Goal: Information Seeking & Learning: Learn about a topic

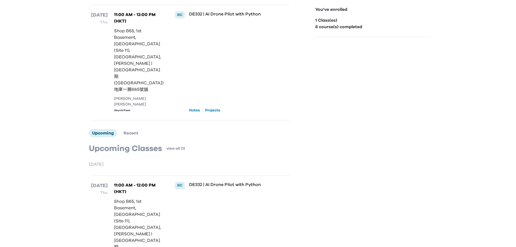
scroll to position [96, 0]
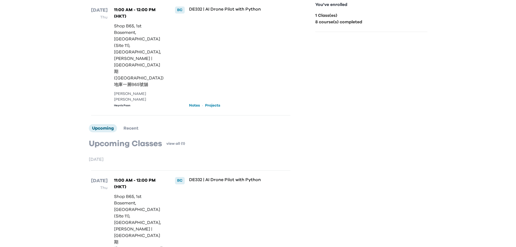
click at [194, 103] on link "Notes" at bounding box center [194, 105] width 11 height 5
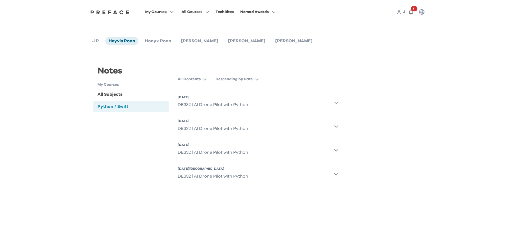
click at [336, 102] on icon "button" at bounding box center [336, 102] width 4 height 4
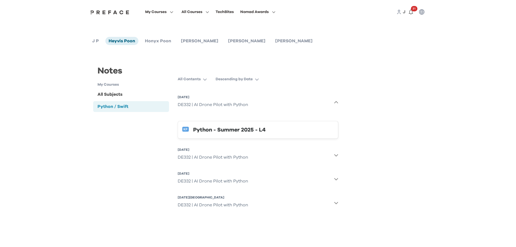
click at [328, 153] on button "[DATE] DE332 | AI Drone Pilot with Python" at bounding box center [258, 155] width 161 height 20
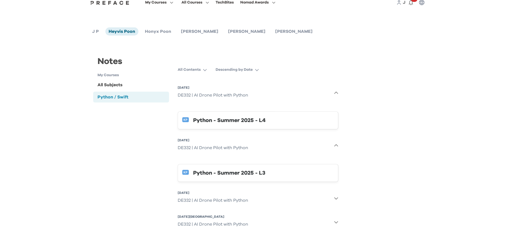
click at [289, 199] on button "[DATE] DE332 | AI Drone Pilot with Python" at bounding box center [258, 198] width 161 height 20
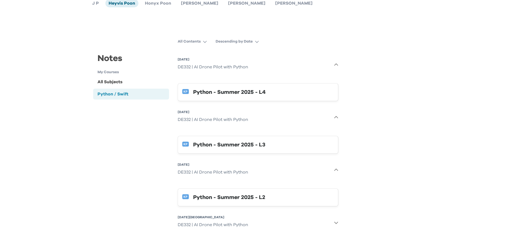
scroll to position [38, 0]
click at [284, 228] on button "[DATE] DE332 | AI Drone Pilot with Python" at bounding box center [258, 222] width 161 height 20
click at [277, 218] on button "[DATE] DE332 | AI Drone Pilot with Python" at bounding box center [258, 222] width 161 height 20
click at [312, 223] on button "[DATE] DE332 | AI Drone Pilot with Python" at bounding box center [258, 222] width 161 height 20
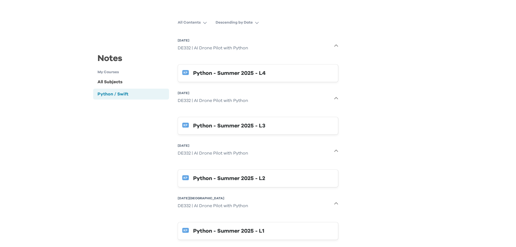
scroll to position [67, 0]
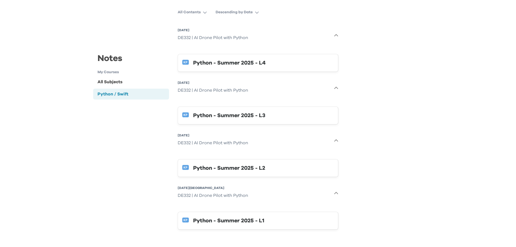
click at [266, 69] on button "Python - Summer 2025 - L4" at bounding box center [258, 63] width 161 height 18
click at [404, 102] on div "Notes My Courses All Subjects Python / Swift Python / Swift All Contents Descen…" at bounding box center [258, 113] width 339 height 256
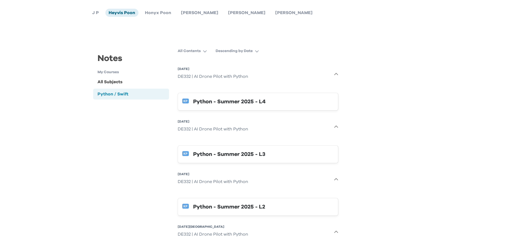
scroll to position [0, 0]
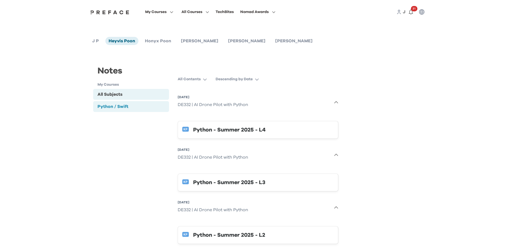
click at [117, 95] on div "All Subjects" at bounding box center [110, 94] width 25 height 7
click at [107, 41] on li "Heyvis Poon" at bounding box center [121, 41] width 33 height 8
click at [95, 40] on span "J P" at bounding box center [95, 41] width 7 height 4
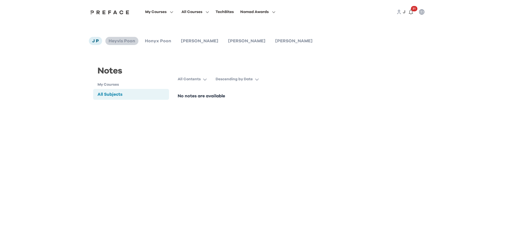
click at [129, 40] on span "Heyvis Poon" at bounding box center [122, 41] width 27 height 4
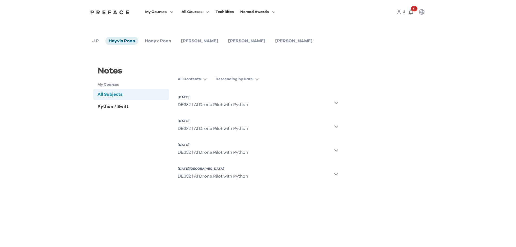
click at [401, 143] on div "Notes My Courses All Subjects Python / Swift All Subjects All Contents Descendi…" at bounding box center [258, 121] width 339 height 141
